Goal: Transaction & Acquisition: Purchase product/service

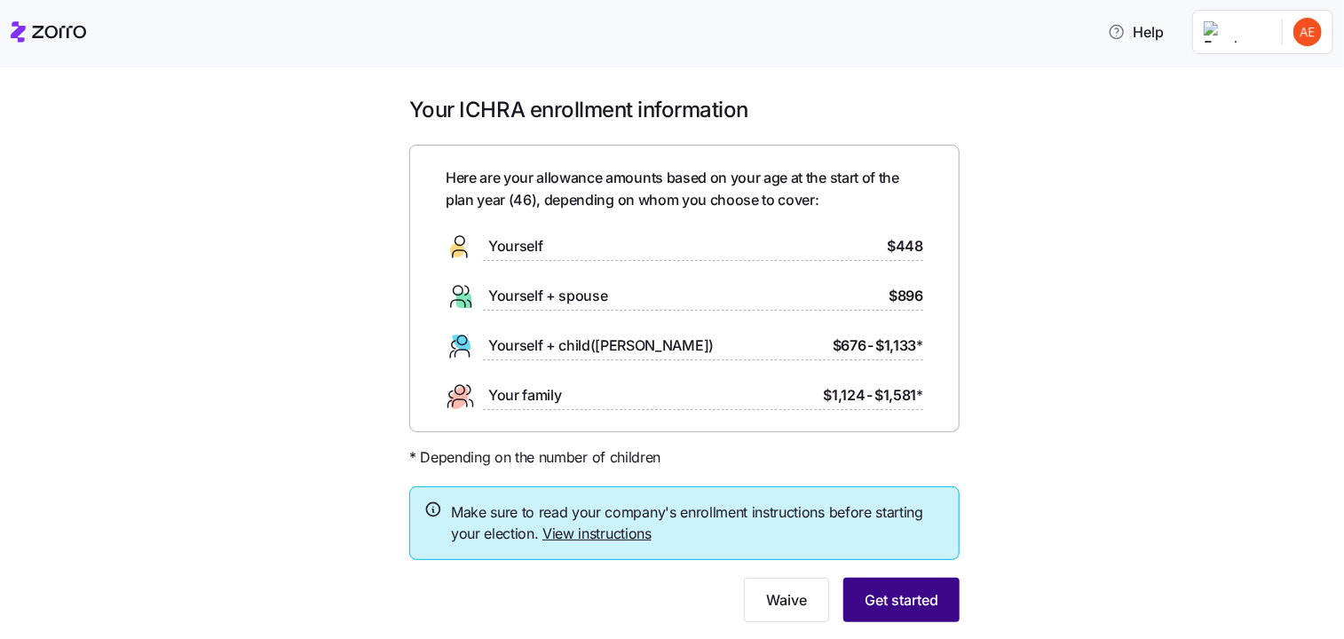
click at [883, 604] on span "Get started" at bounding box center [902, 600] width 74 height 21
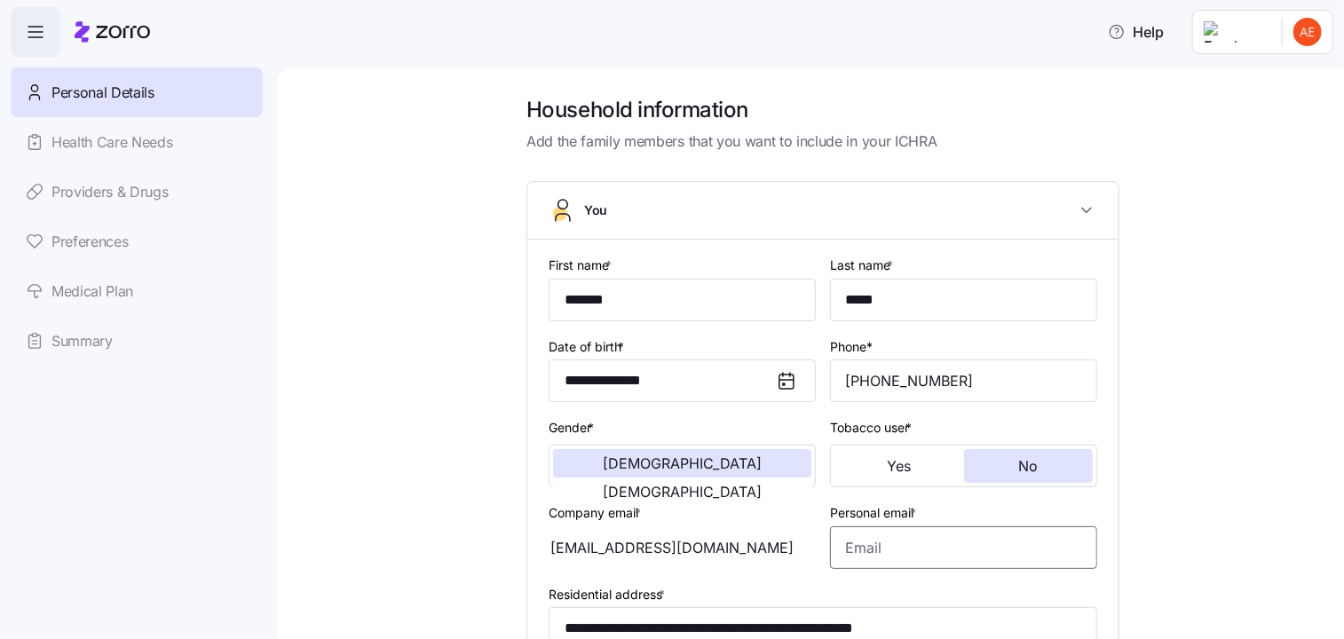
click at [896, 539] on input "Personal email *" at bounding box center [963, 547] width 267 height 43
type input "[EMAIL_ADDRESS][DOMAIN_NAME]"
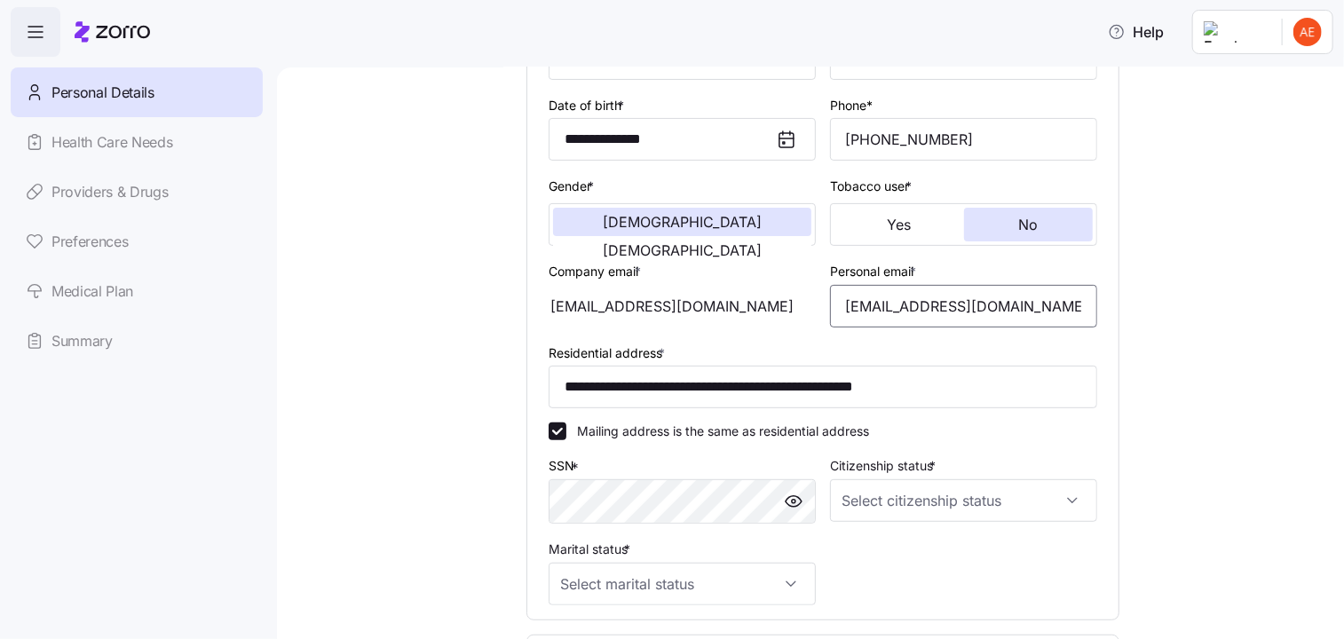
scroll to position [266, 0]
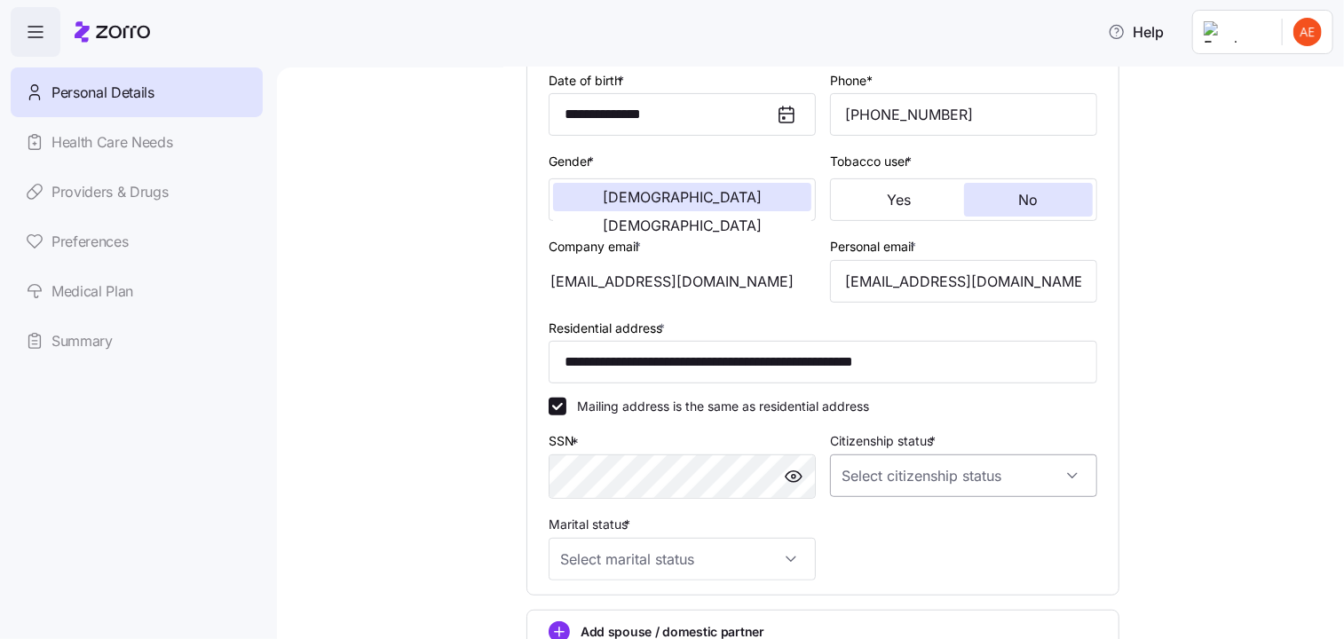
click at [867, 471] on input "Citizenship status *" at bounding box center [963, 476] width 267 height 43
drag, startPoint x: 894, startPoint y: 532, endPoint x: 852, endPoint y: 536, distance: 42.0
click at [894, 532] on span "[DEMOGRAPHIC_DATA] citizen" at bounding box center [935, 528] width 180 height 20
type input "[DEMOGRAPHIC_DATA] citizen"
click at [765, 550] on input "Marital status *" at bounding box center [682, 559] width 267 height 43
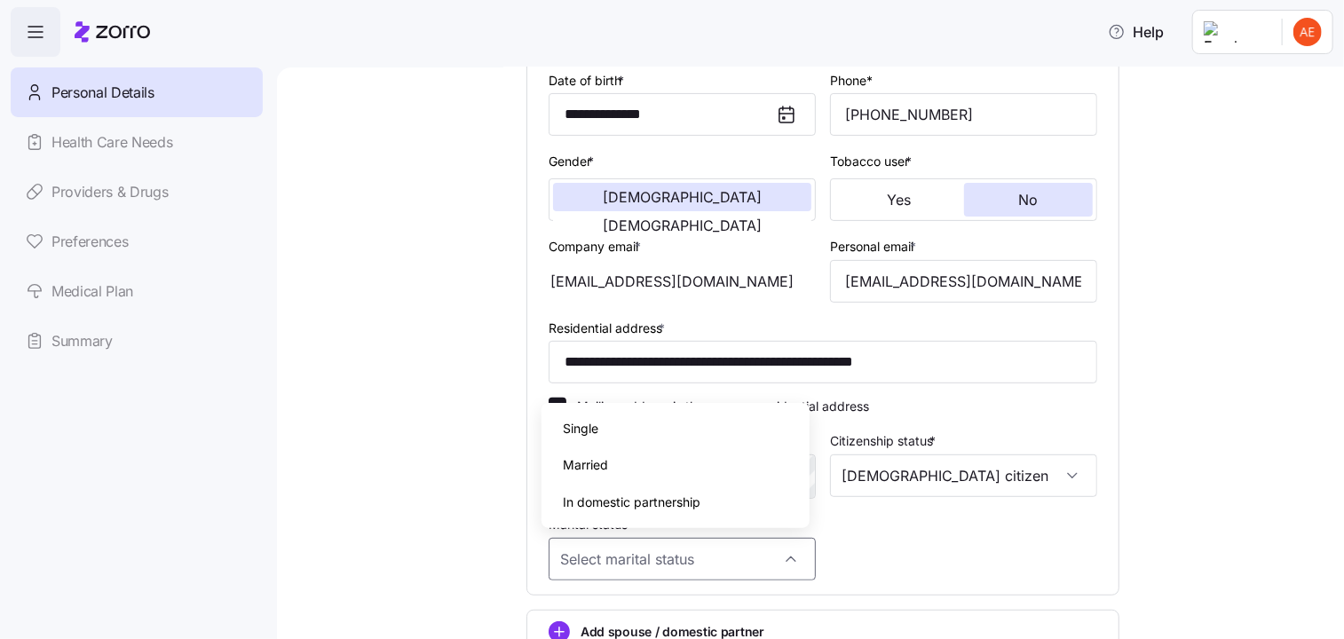
click at [645, 425] on div "Single" at bounding box center [675, 428] width 253 height 37
type input "Single"
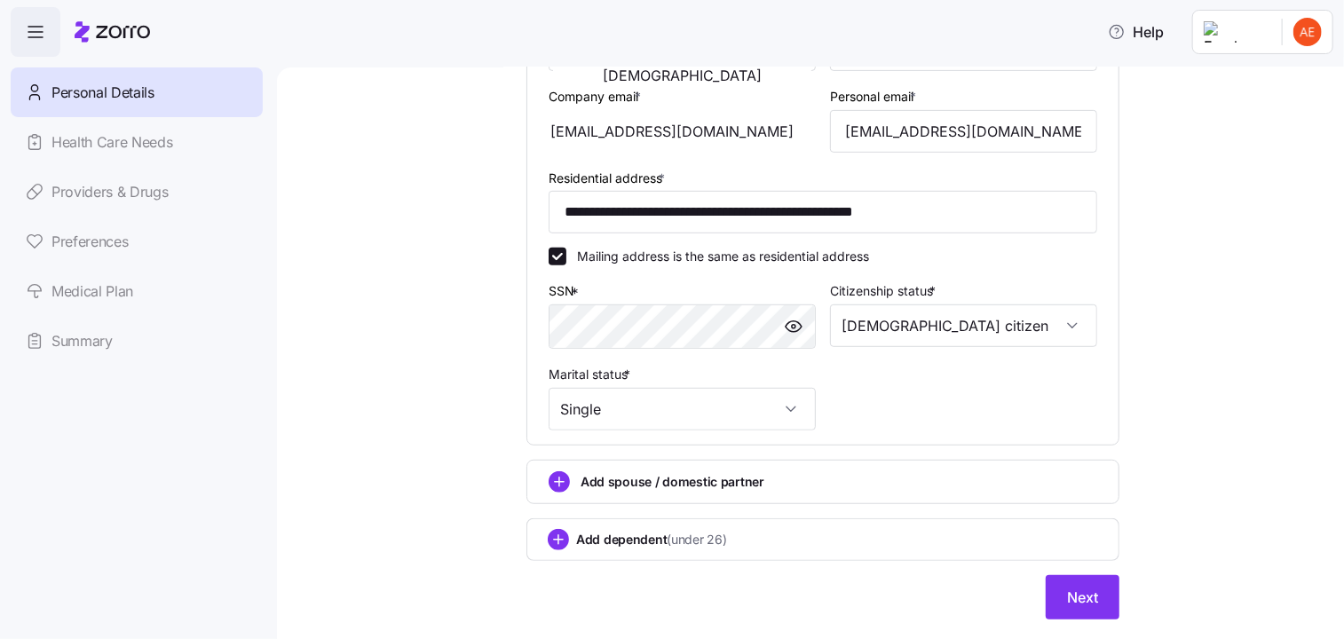
scroll to position [457, 0]
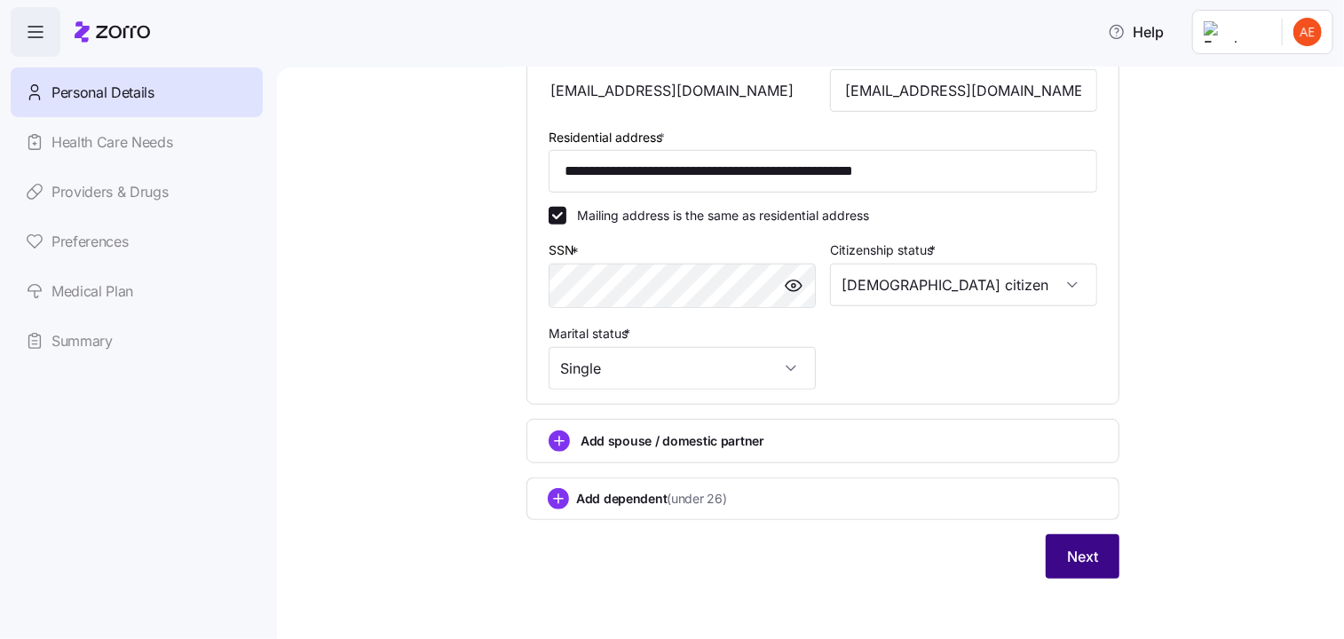
click at [1098, 550] on button "Next" at bounding box center [1083, 556] width 74 height 44
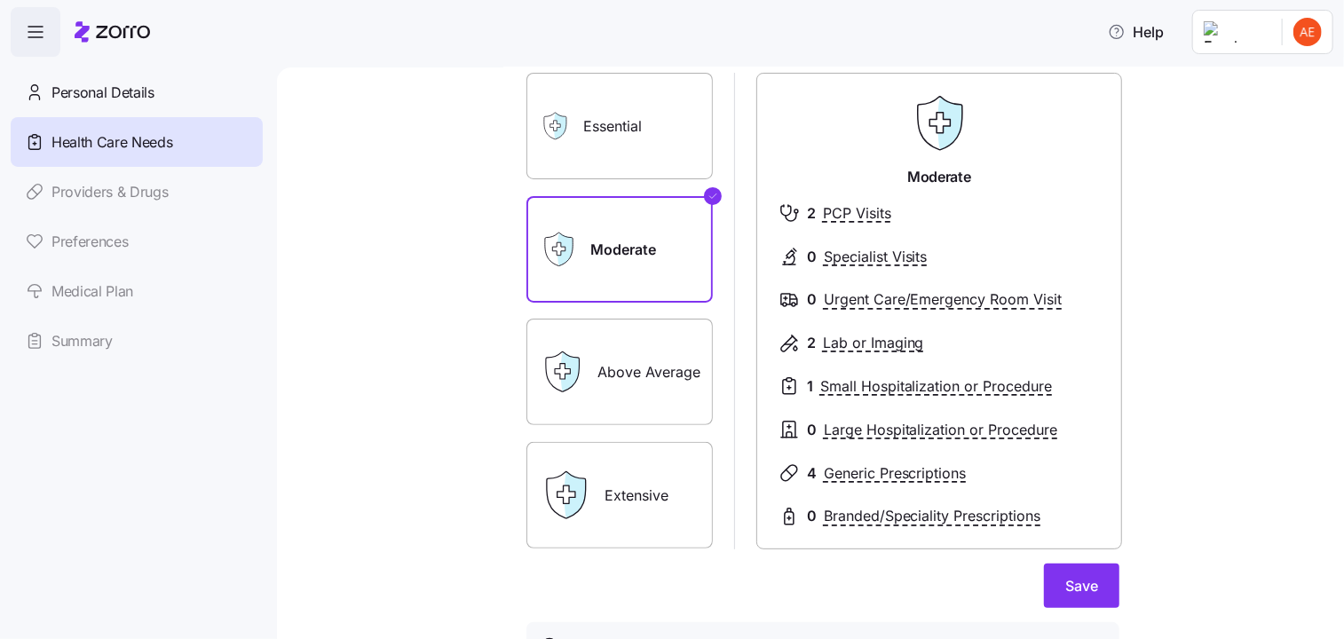
scroll to position [89, 0]
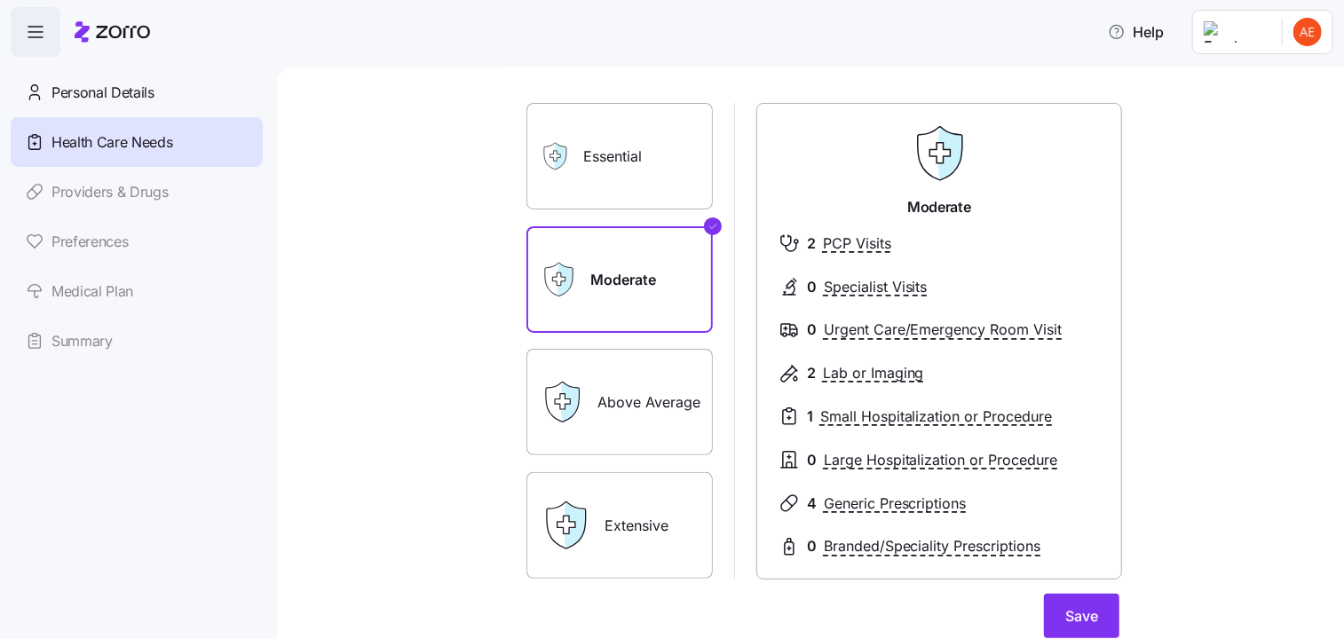
click at [625, 191] on label "Essential" at bounding box center [619, 156] width 186 height 107
click at [0, 0] on input "Essential" at bounding box center [0, 0] width 0 height 0
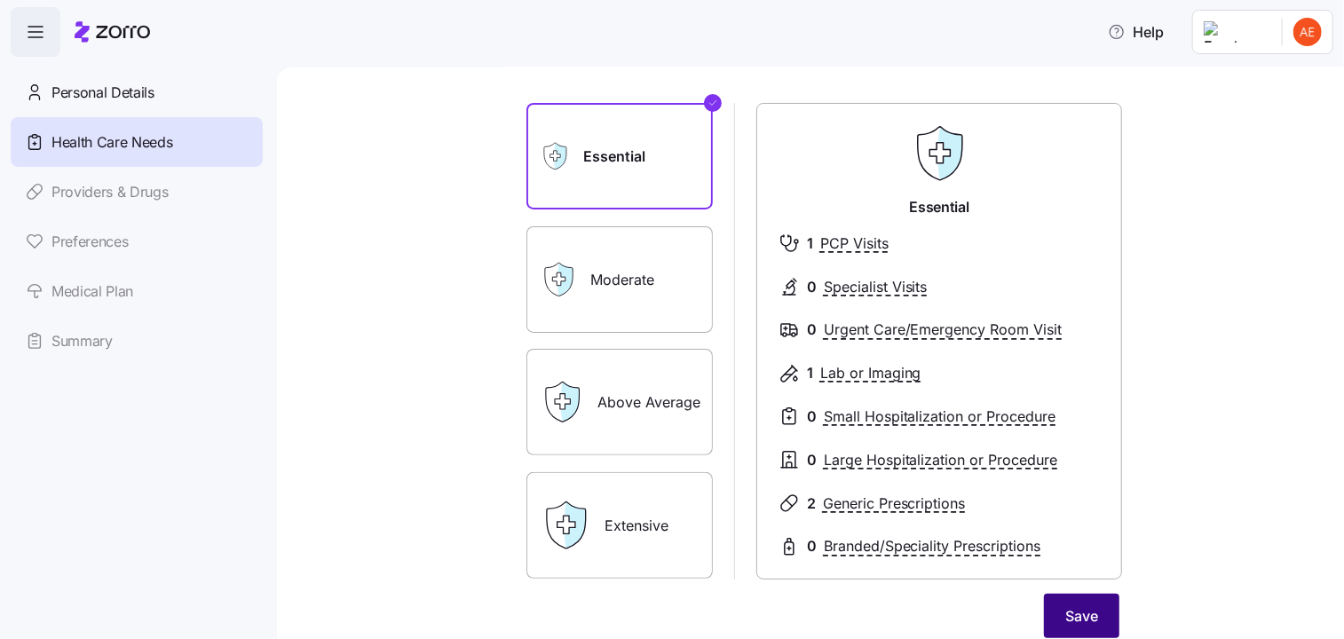
click at [1066, 617] on span "Save" at bounding box center [1081, 616] width 33 height 21
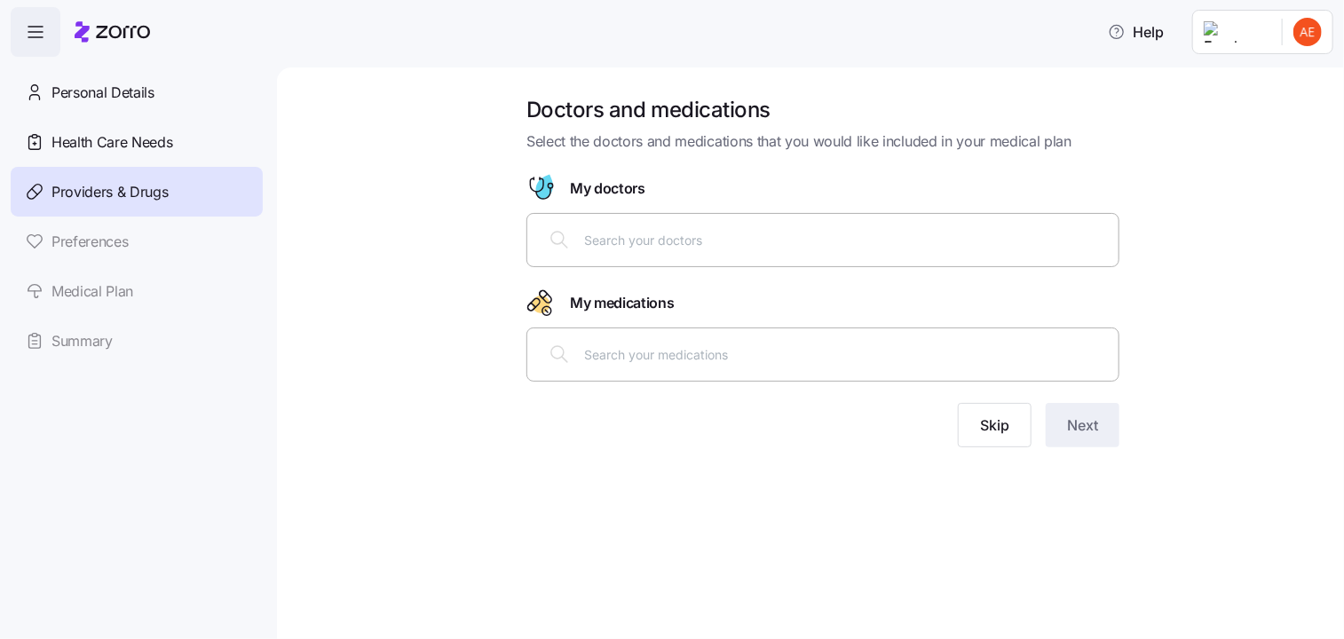
click at [796, 249] on input "text" at bounding box center [846, 240] width 524 height 20
click at [1010, 424] on button "Skip" at bounding box center [995, 425] width 74 height 44
click at [781, 249] on div at bounding box center [823, 239] width 570 height 43
type input "n"
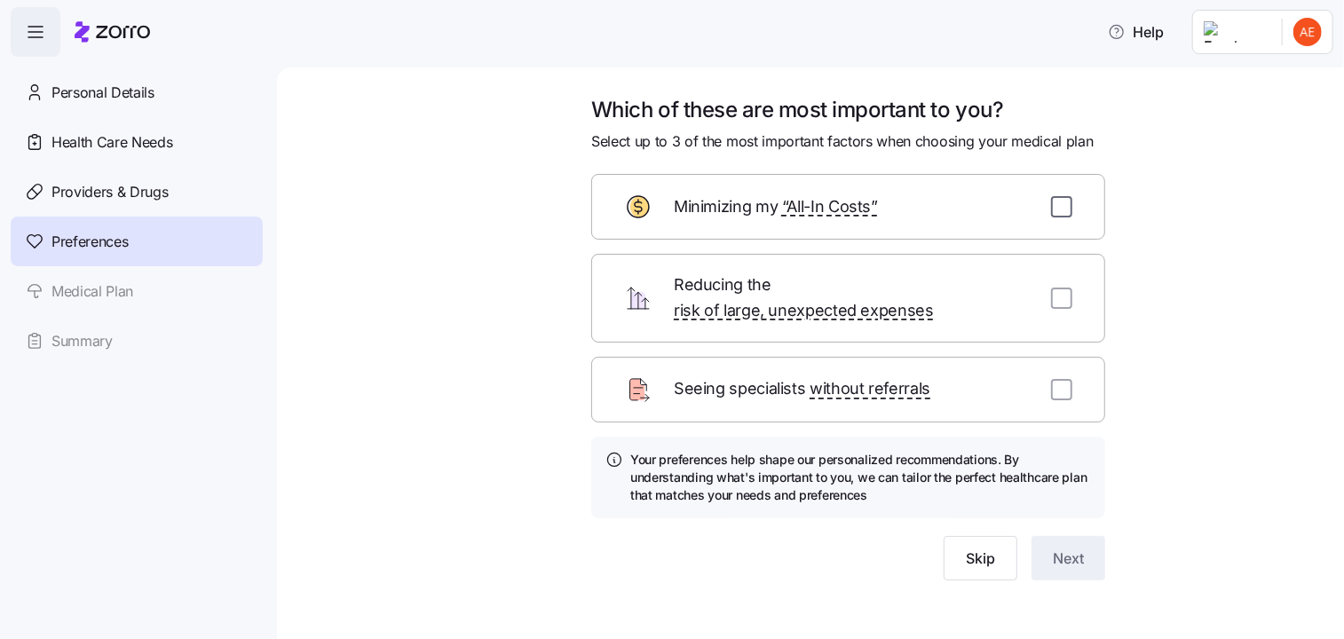
click at [1059, 208] on input "checkbox" at bounding box center [1061, 206] width 21 height 21
checkbox input "true"
click at [1062, 297] on input "checkbox" at bounding box center [1061, 298] width 21 height 21
click at [1063, 288] on input "checkbox" at bounding box center [1061, 298] width 21 height 21
checkbox input "false"
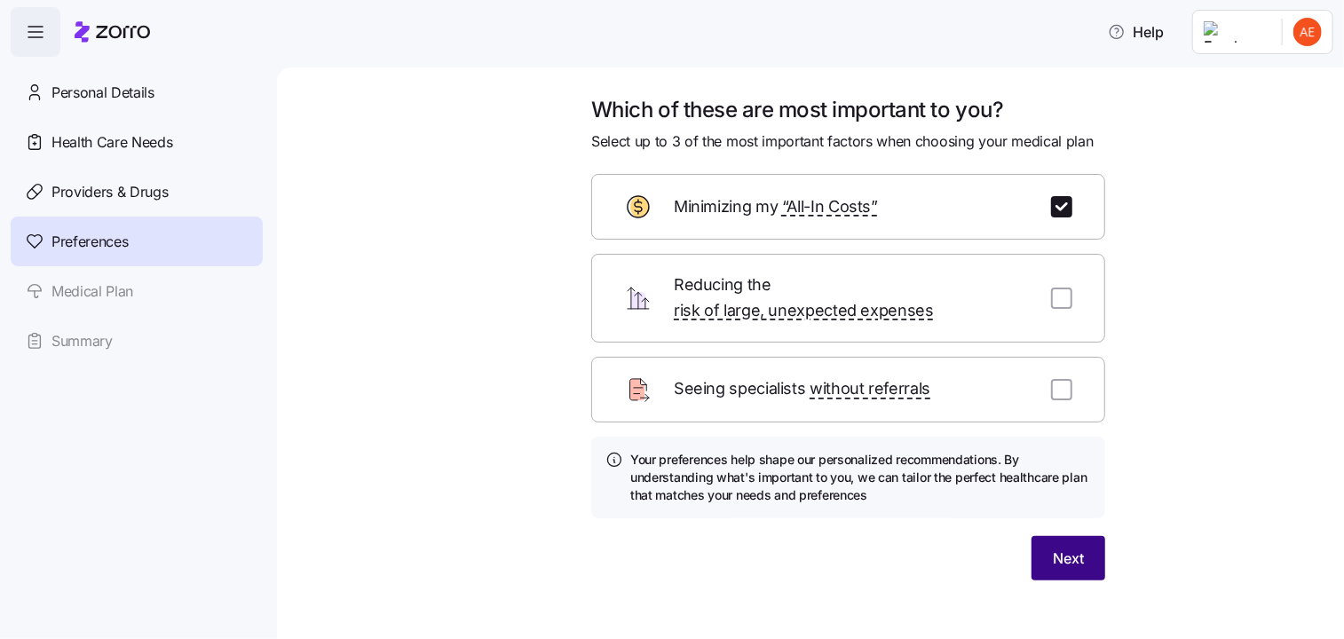
click at [1055, 548] on span "Next" at bounding box center [1068, 558] width 31 height 21
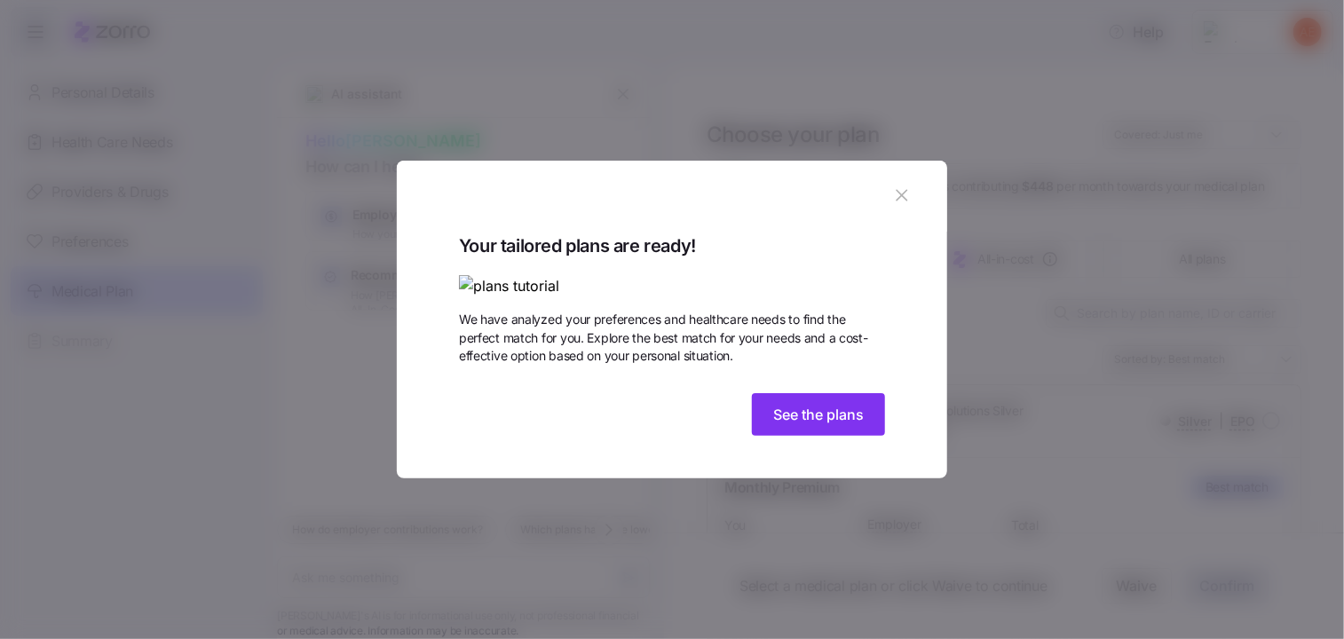
click at [787, 275] on img at bounding box center [672, 286] width 426 height 22
click at [794, 425] on span "See the plans" at bounding box center [818, 414] width 91 height 21
type textarea "x"
